Goal: Book appointment/travel/reservation

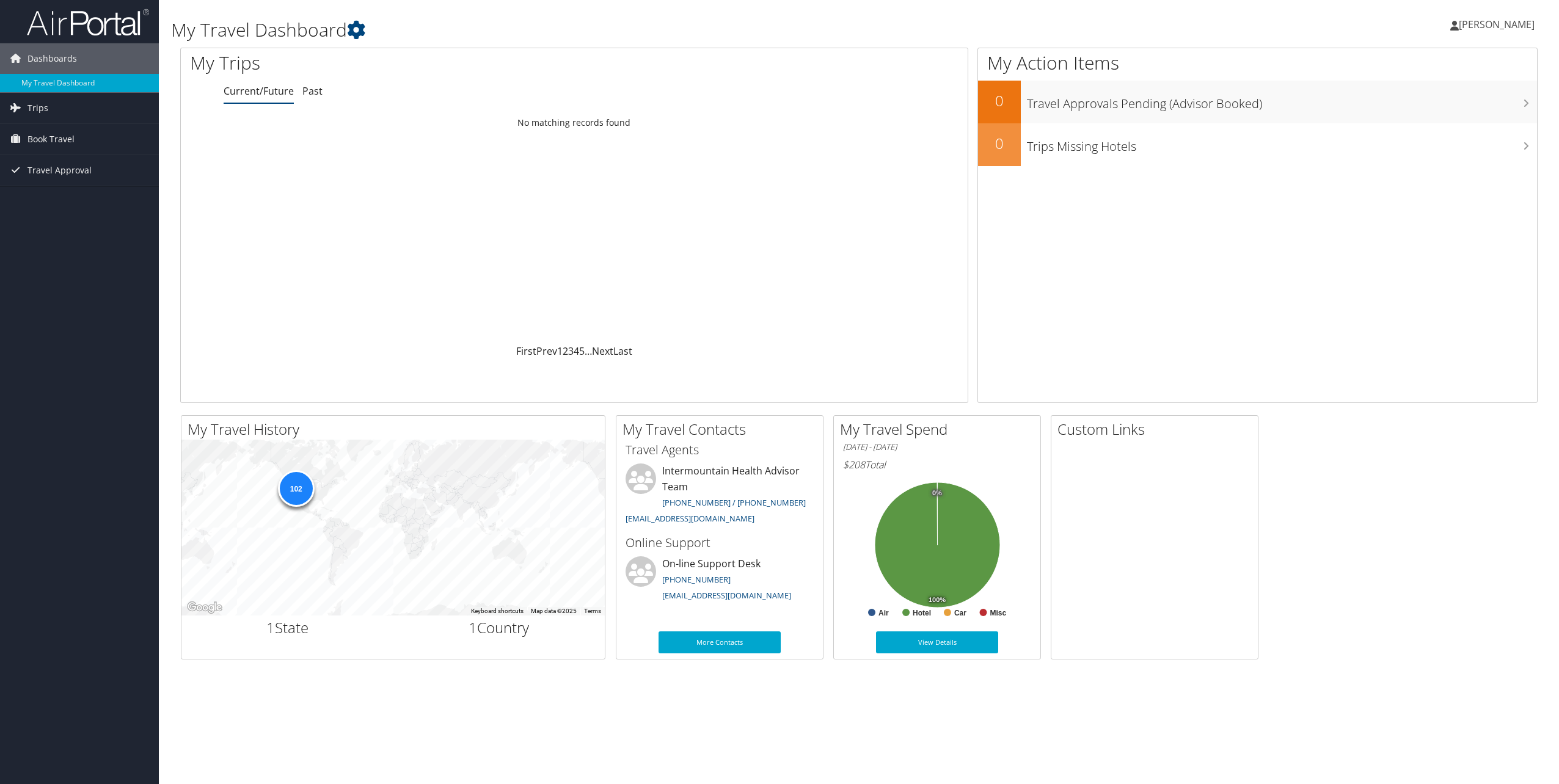
click at [208, 192] on div "Loading... No matching records found" at bounding box center [574, 227] width 787 height 232
click at [67, 137] on span "Book Travel" at bounding box center [51, 140] width 47 height 31
click at [70, 197] on link "Book/Manage Online Trips" at bounding box center [79, 200] width 159 height 19
